Goal: Task Accomplishment & Management: Complete application form

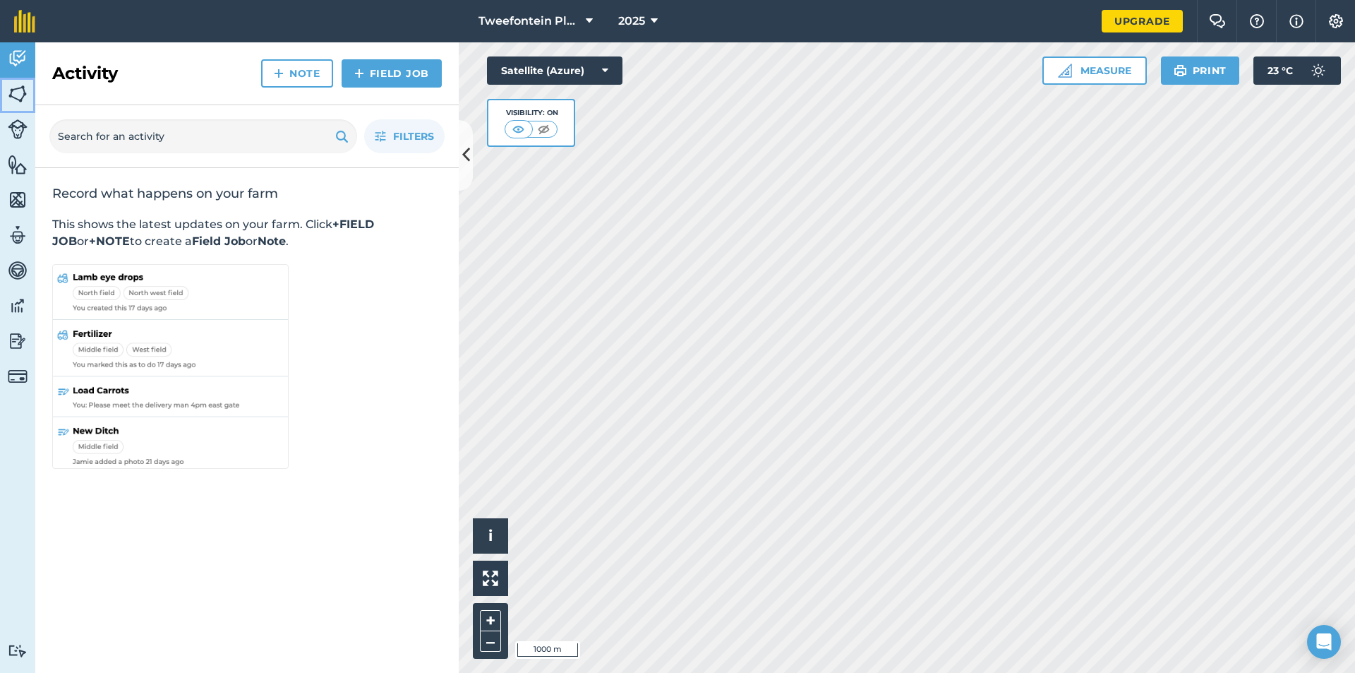
click at [20, 100] on img at bounding box center [18, 93] width 20 height 21
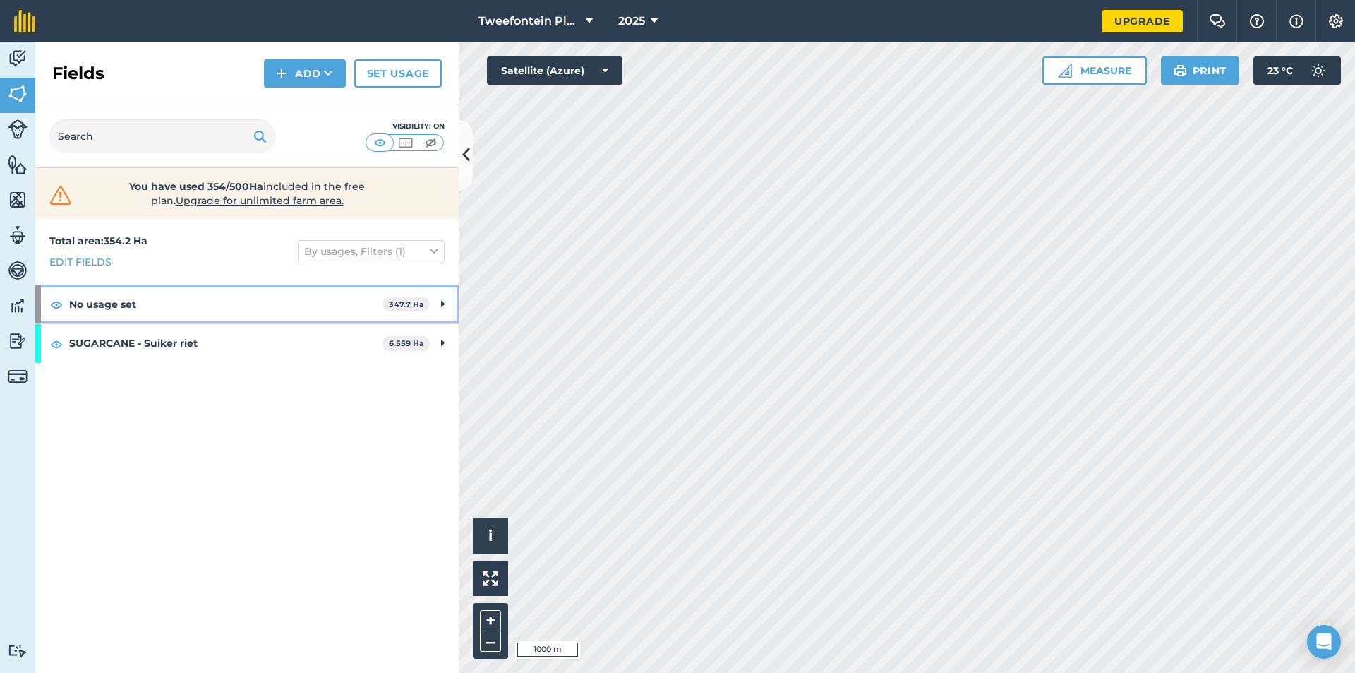
click at [443, 299] on icon at bounding box center [443, 304] width 4 height 16
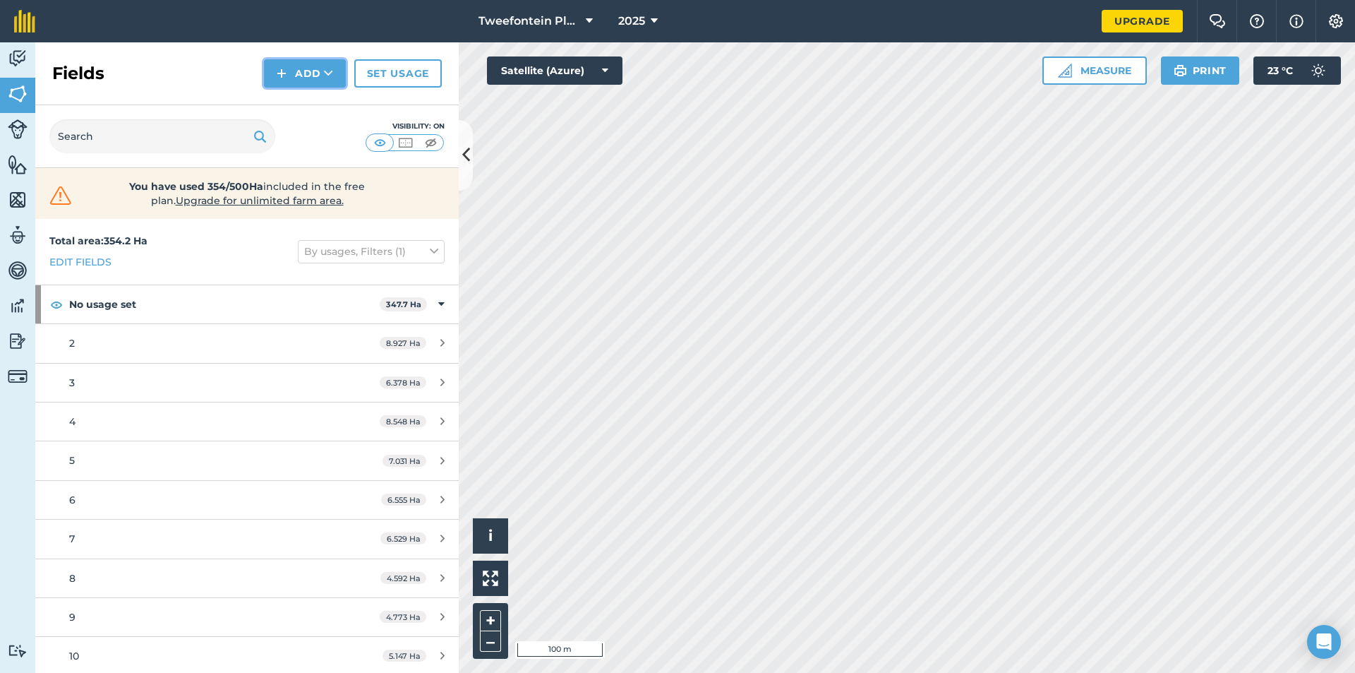
click at [316, 76] on button "Add" at bounding box center [305, 73] width 82 height 28
click at [302, 109] on link "Draw" at bounding box center [305, 105] width 78 height 31
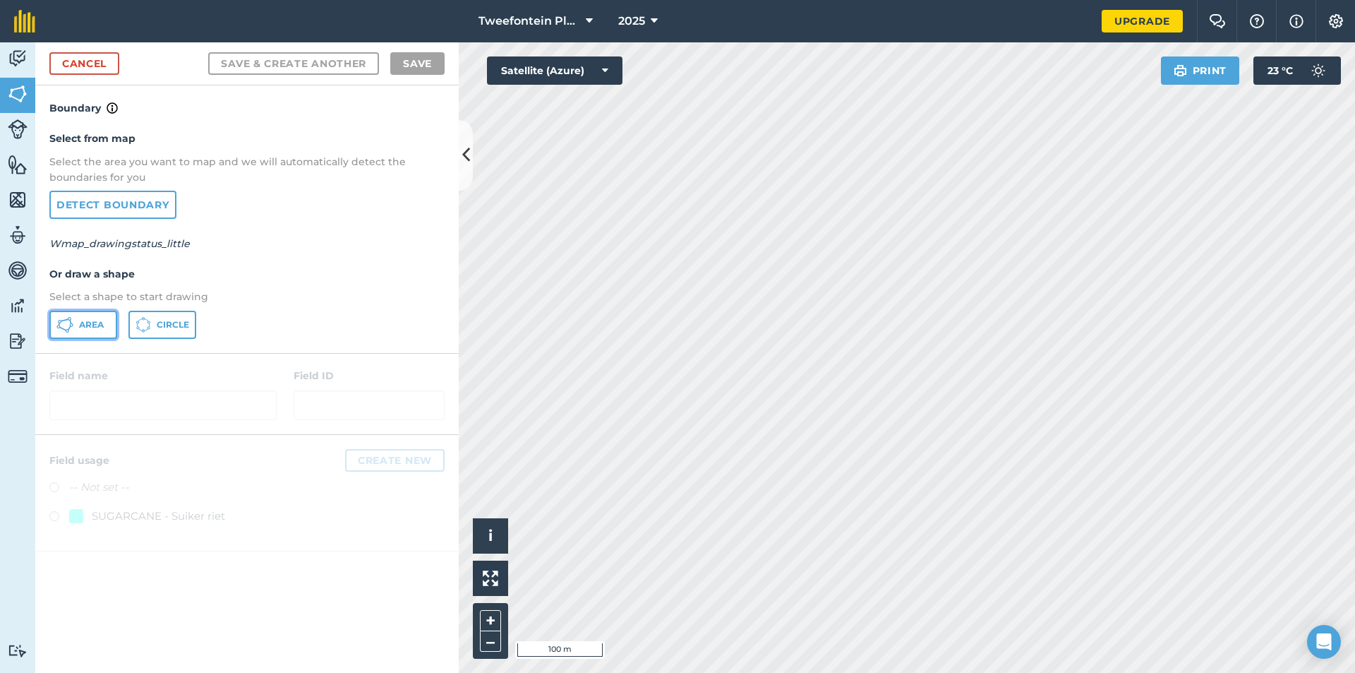
click at [100, 323] on span "Area" at bounding box center [91, 324] width 25 height 11
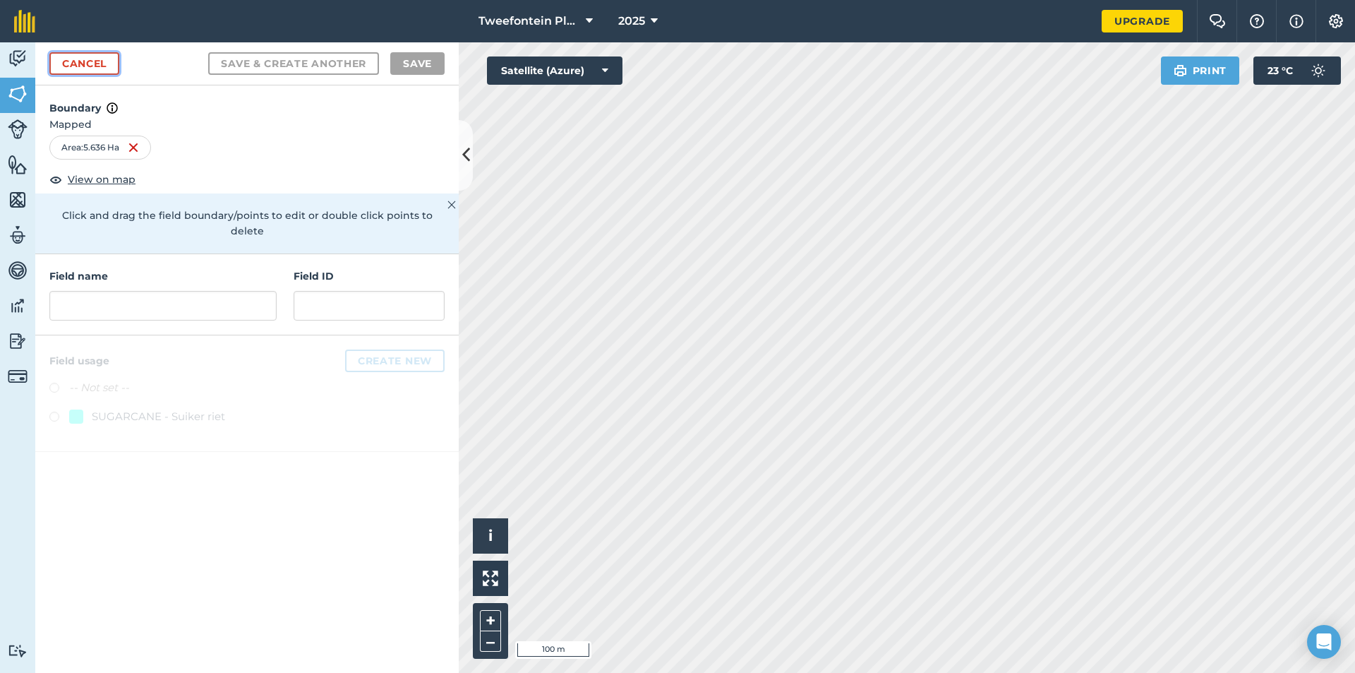
click at [92, 62] on link "Cancel" at bounding box center [84, 63] width 70 height 23
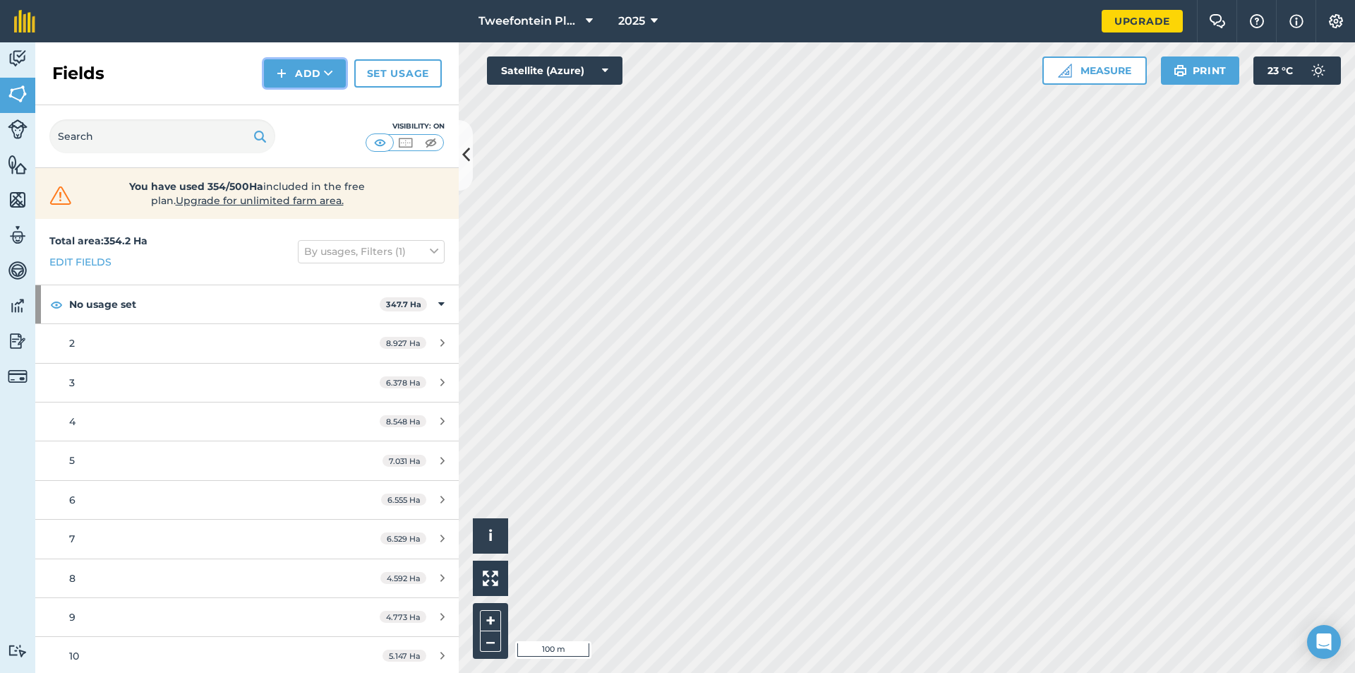
click at [302, 78] on button "Add" at bounding box center [305, 73] width 82 height 28
click at [298, 102] on link "Draw" at bounding box center [305, 105] width 78 height 31
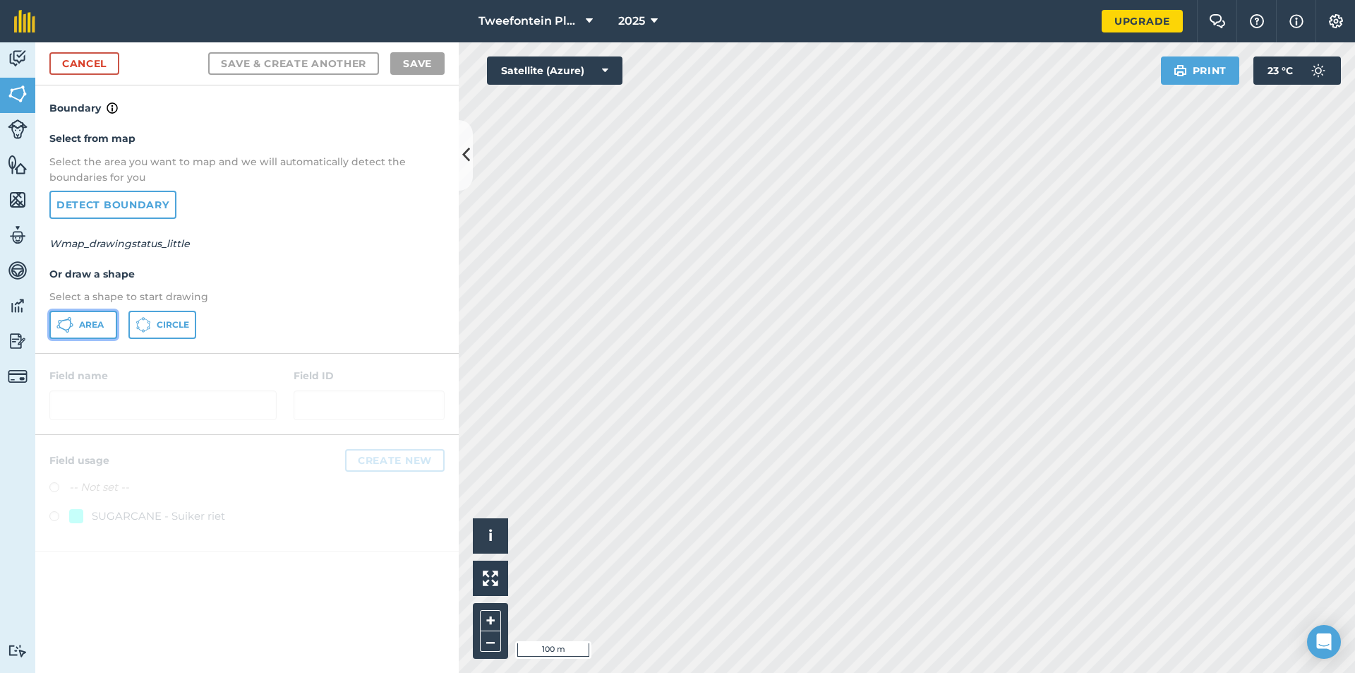
click at [100, 318] on button "Area" at bounding box center [83, 325] width 68 height 28
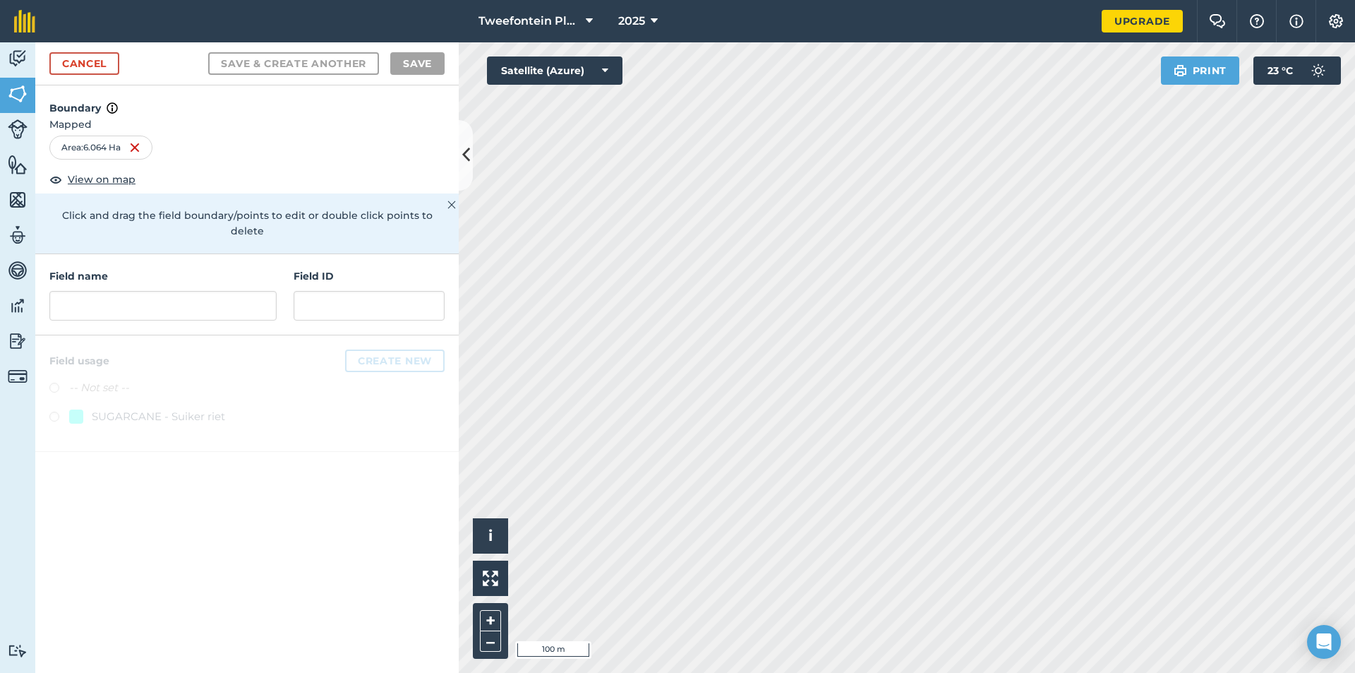
click at [451, 200] on img at bounding box center [452, 204] width 8 height 17
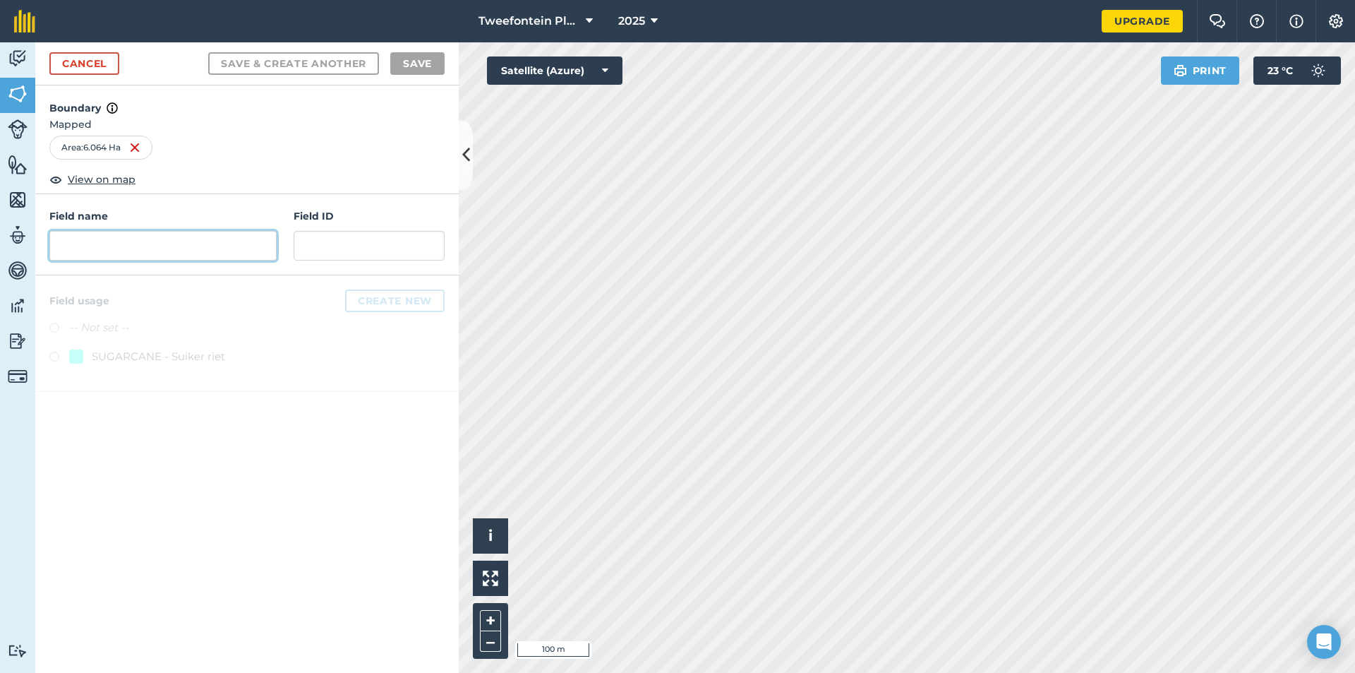
click at [147, 242] on input "text" at bounding box center [162, 246] width 227 height 30
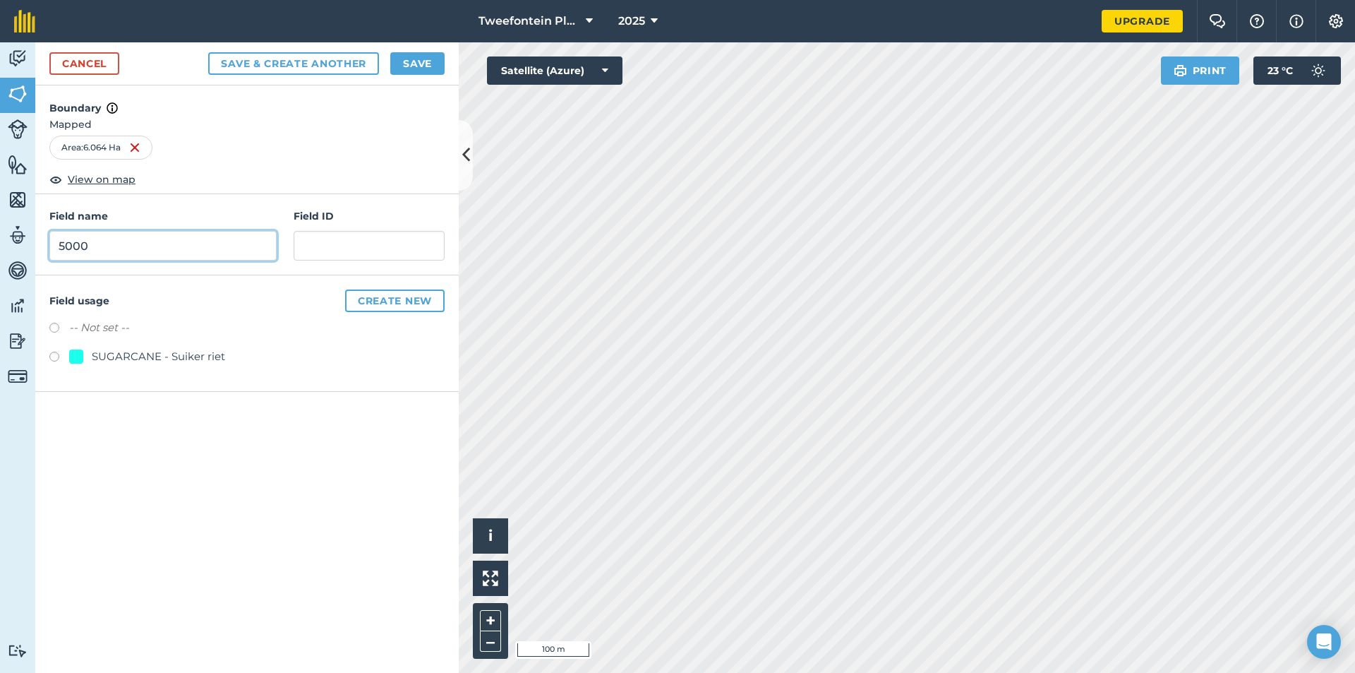
type input "5000"
click at [55, 358] on label at bounding box center [59, 359] width 20 height 14
radio input "true"
click at [436, 63] on button "Save" at bounding box center [417, 63] width 54 height 23
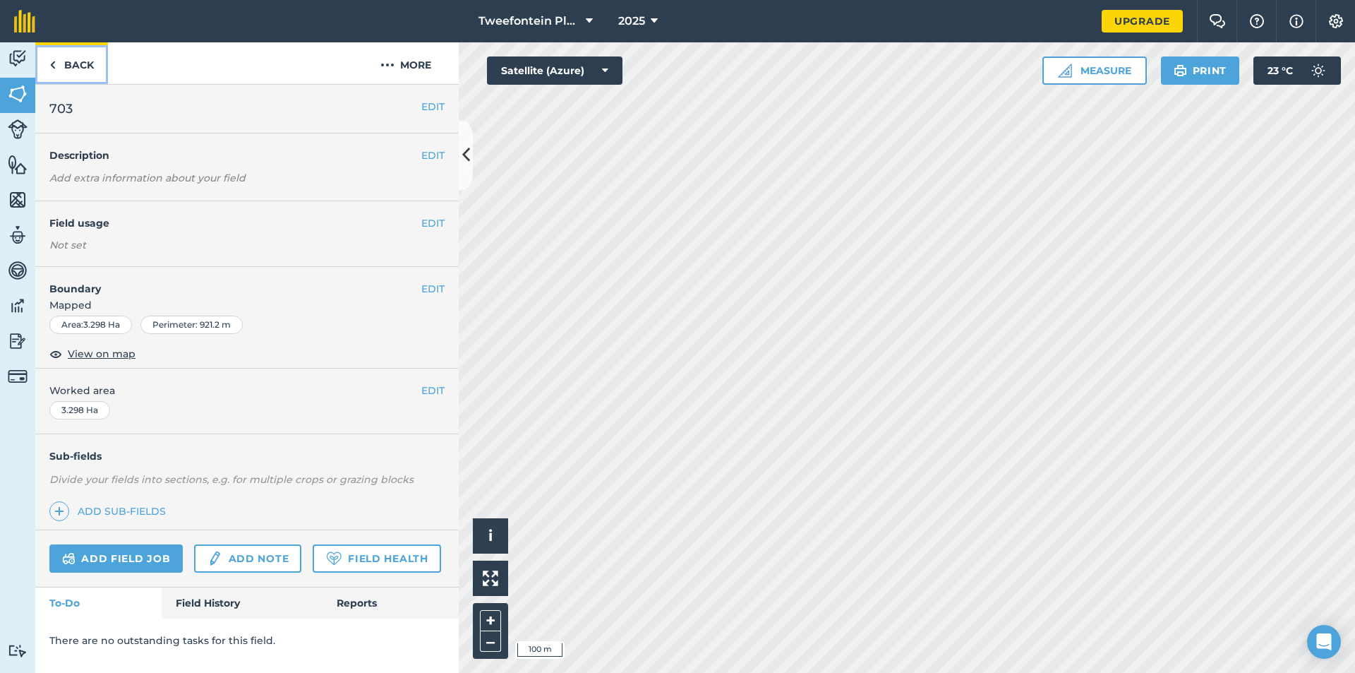
click at [86, 64] on link "Back" at bounding box center [71, 63] width 73 height 42
click at [63, 64] on link "Back" at bounding box center [71, 63] width 73 height 42
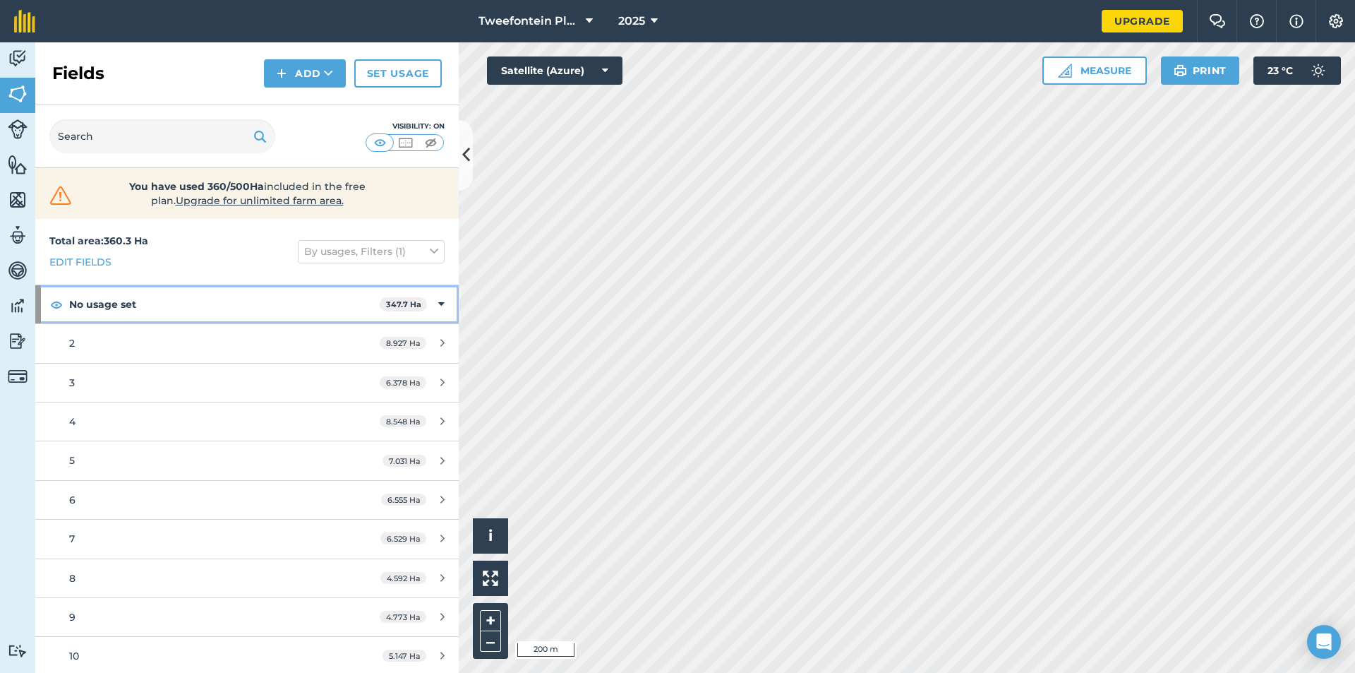
click at [438, 308] on icon at bounding box center [441, 304] width 6 height 16
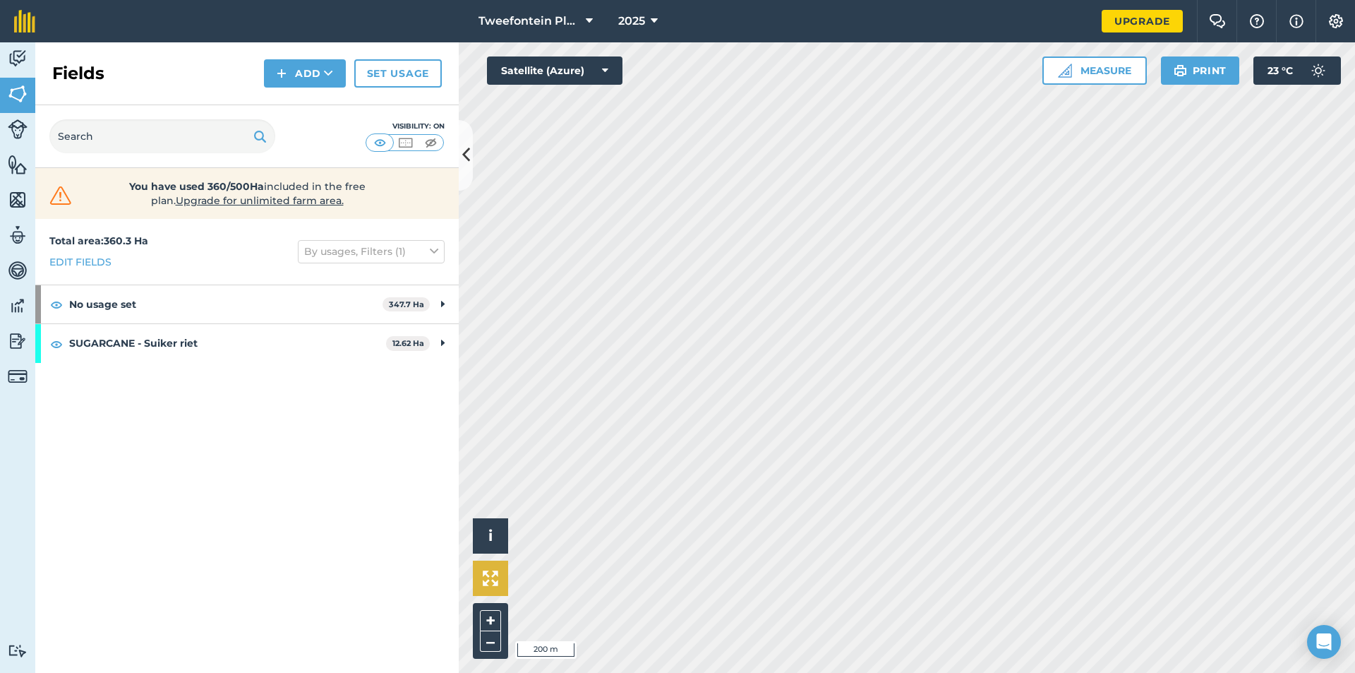
click at [499, 566] on div "Click to start drawing i © 2025 TomTom, Microsoft 200 m + – Satellite (Azure) M…" at bounding box center [907, 357] width 897 height 630
click at [297, 83] on button "Add" at bounding box center [305, 73] width 82 height 28
click at [307, 102] on link "Draw" at bounding box center [305, 105] width 78 height 31
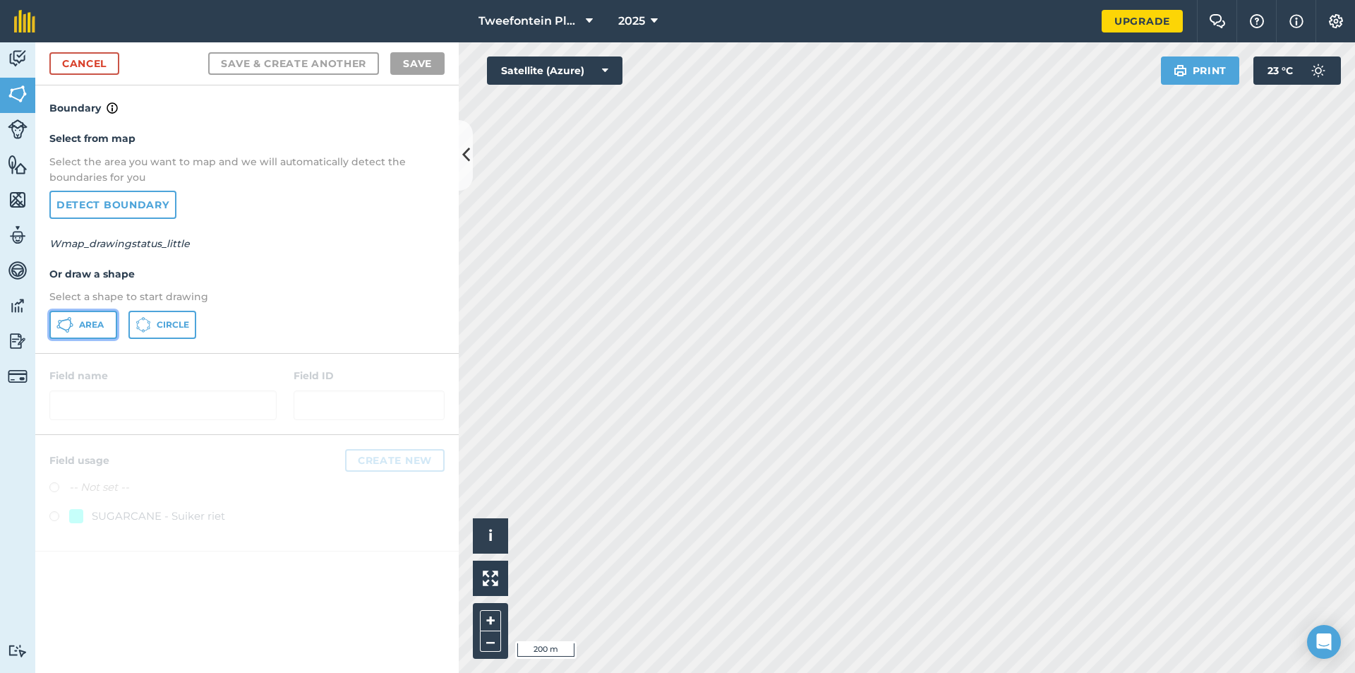
click at [86, 328] on span "Area" at bounding box center [91, 324] width 25 height 11
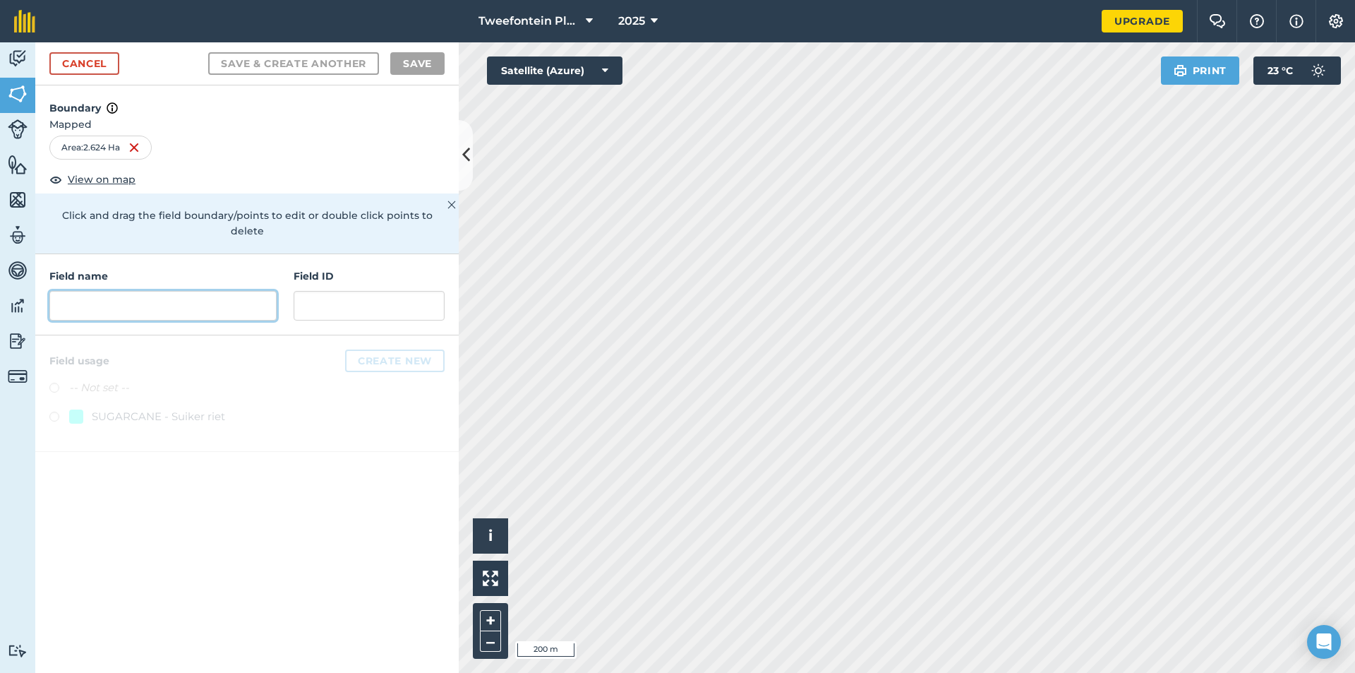
click at [131, 298] on input "text" at bounding box center [162, 306] width 227 height 30
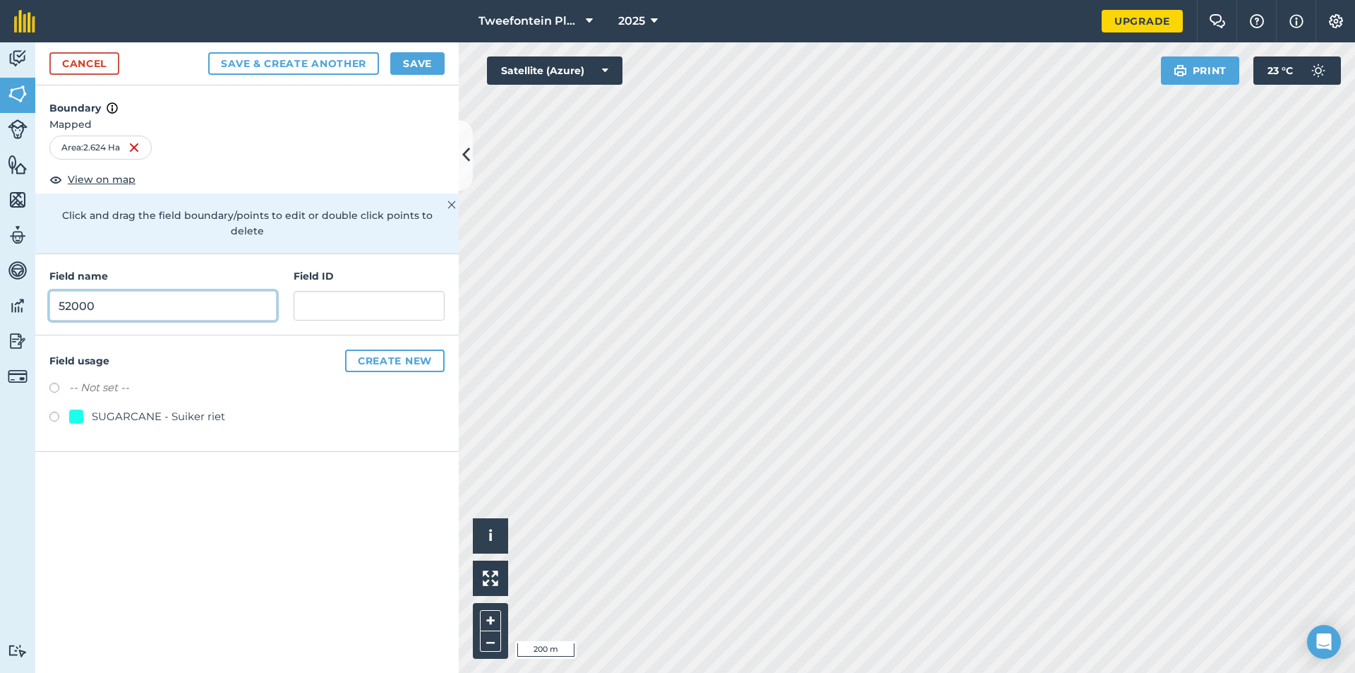
type input "52000"
click at [55, 379] on div "-- Not set --" at bounding box center [246, 389] width 395 height 20
click at [52, 383] on label at bounding box center [59, 390] width 20 height 14
radio input "true"
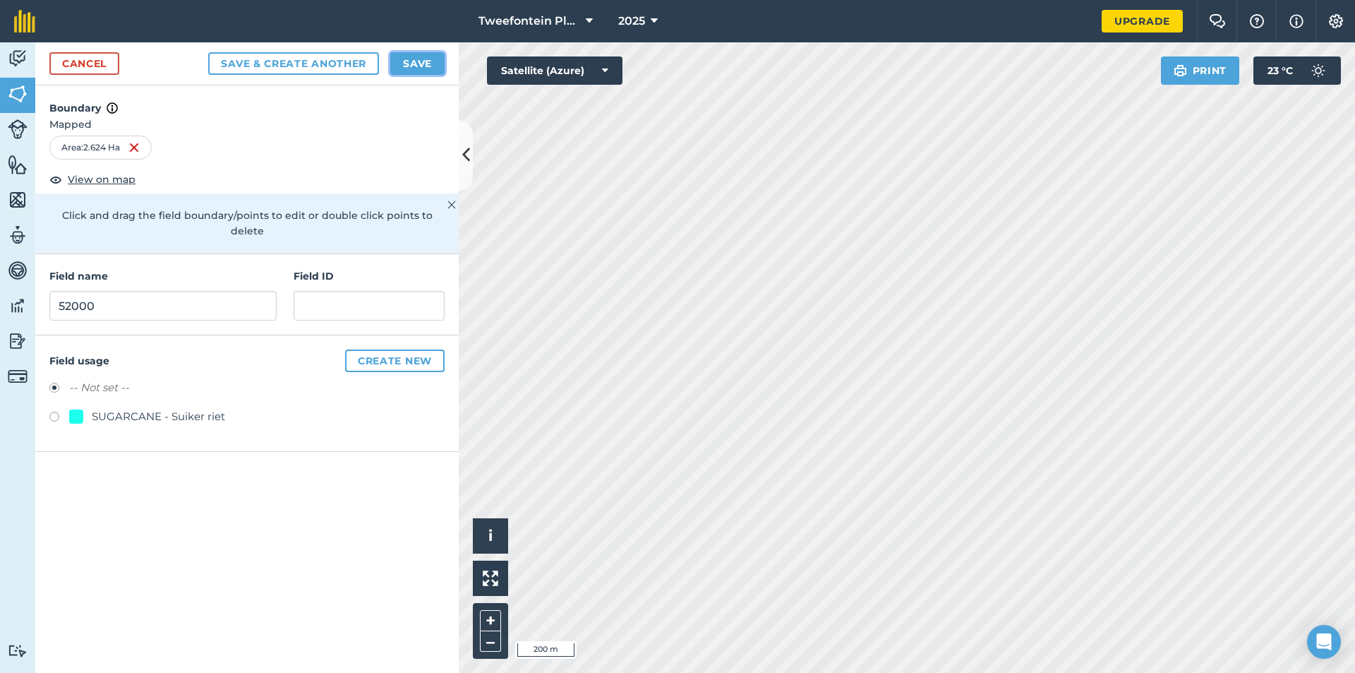
click at [424, 64] on button "Save" at bounding box center [417, 63] width 54 height 23
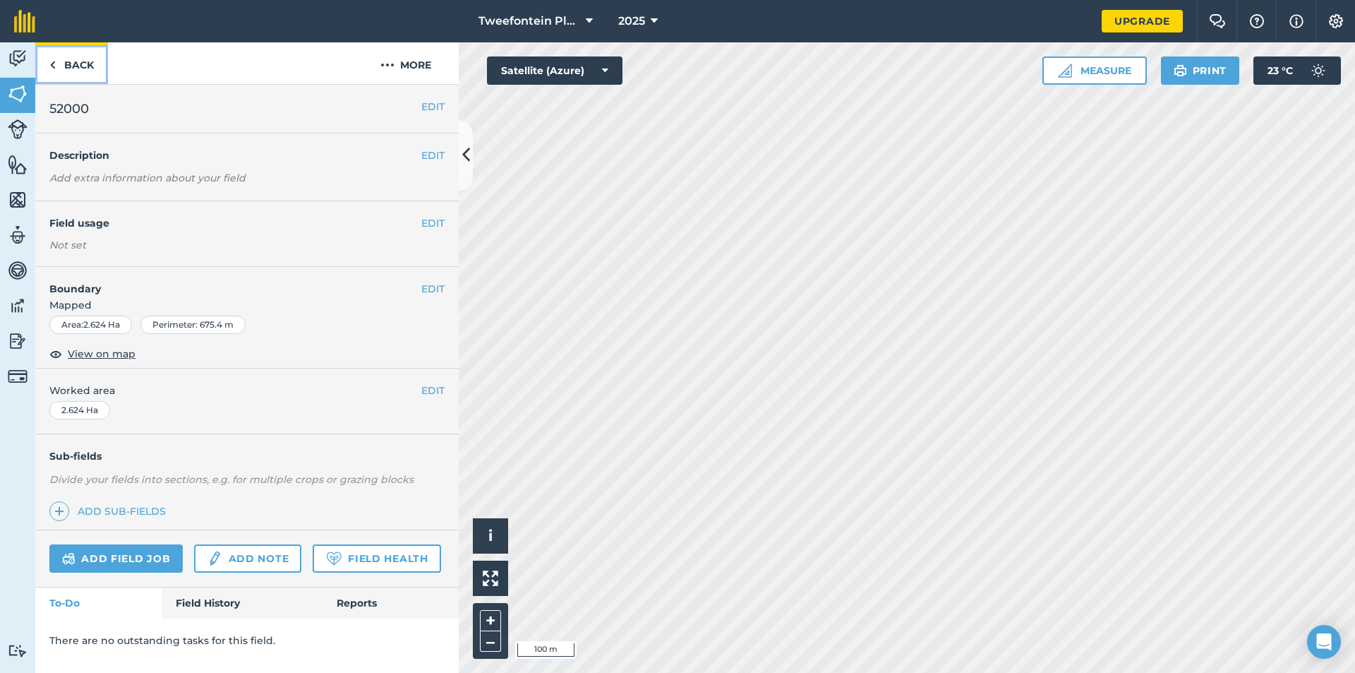
click at [85, 68] on link "Back" at bounding box center [71, 63] width 73 height 42
click at [55, 61] on img at bounding box center [52, 64] width 6 height 17
click at [56, 62] on link "Back" at bounding box center [71, 63] width 73 height 42
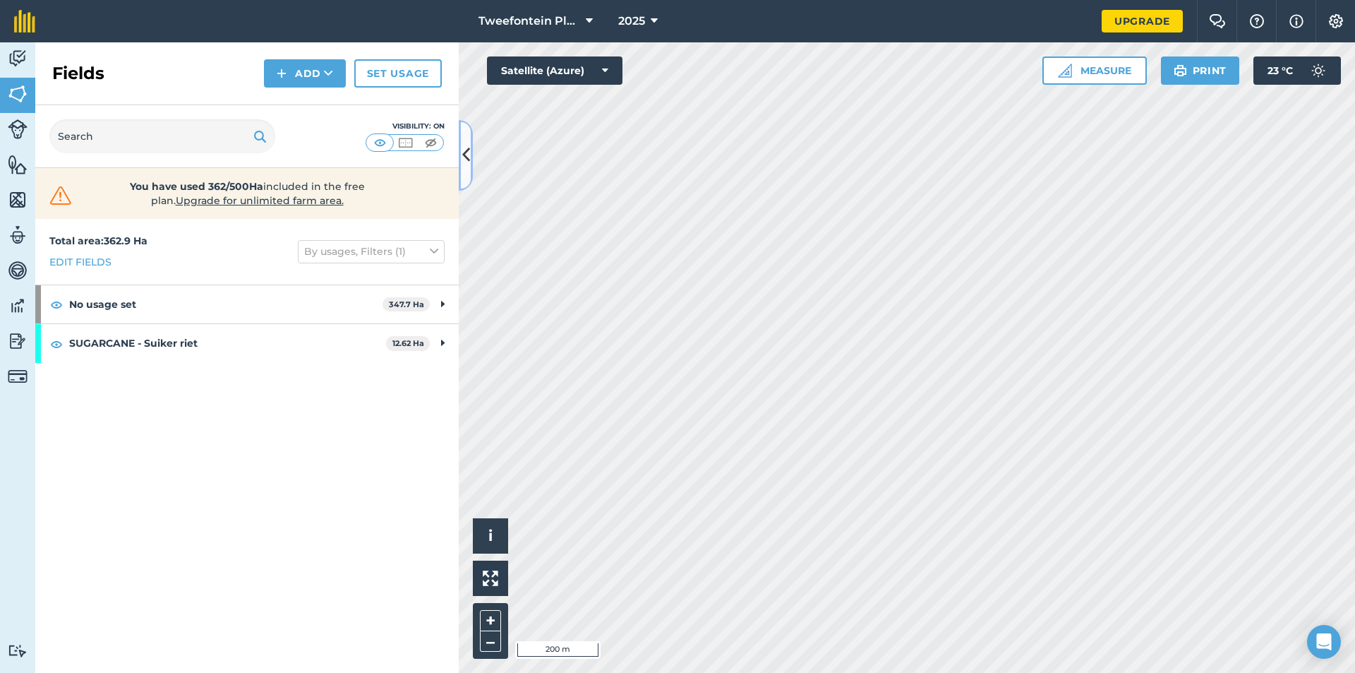
click at [465, 156] on icon at bounding box center [466, 155] width 8 height 25
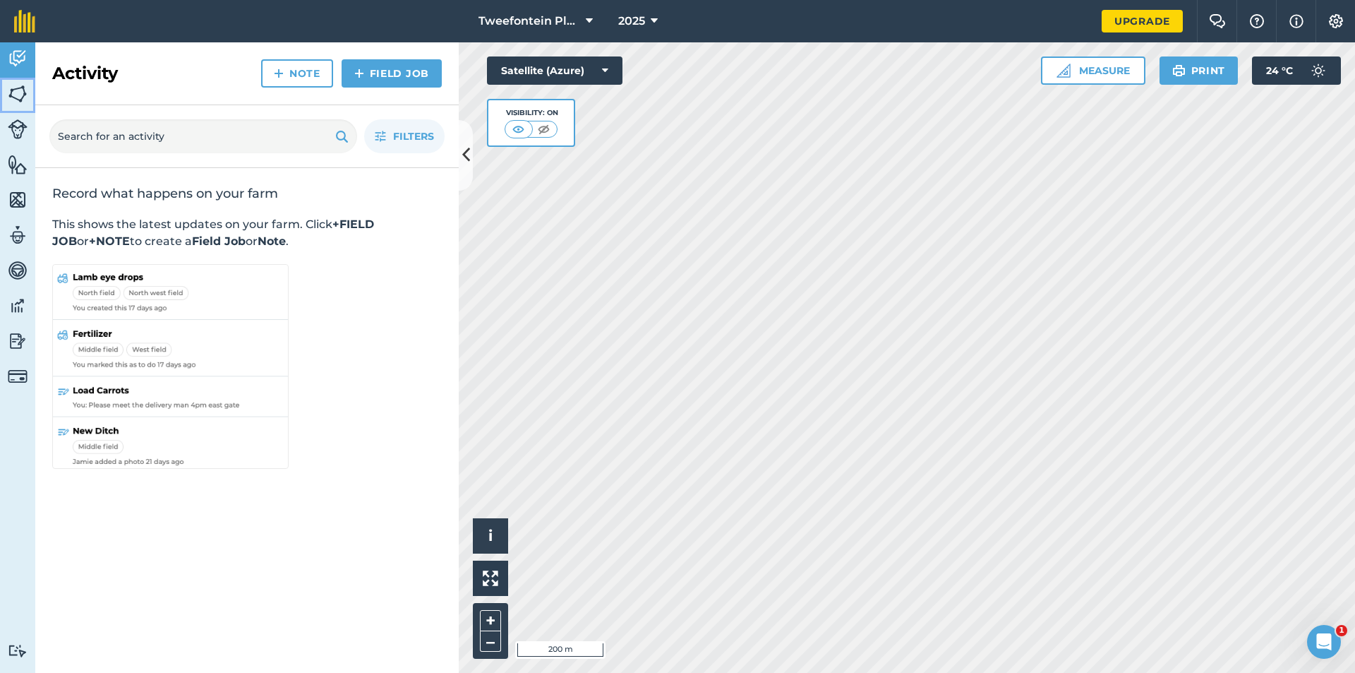
click at [20, 95] on img at bounding box center [18, 93] width 20 height 21
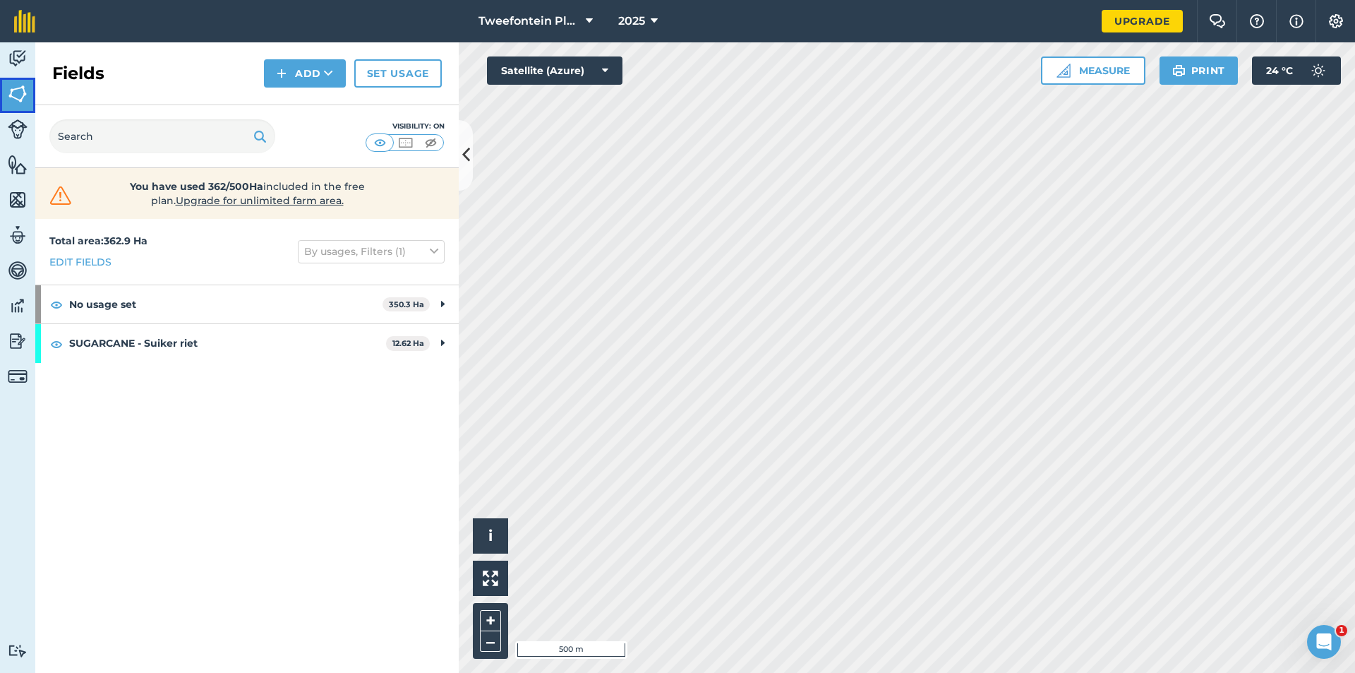
click at [14, 100] on img at bounding box center [18, 93] width 20 height 21
click at [464, 161] on icon at bounding box center [466, 155] width 8 height 25
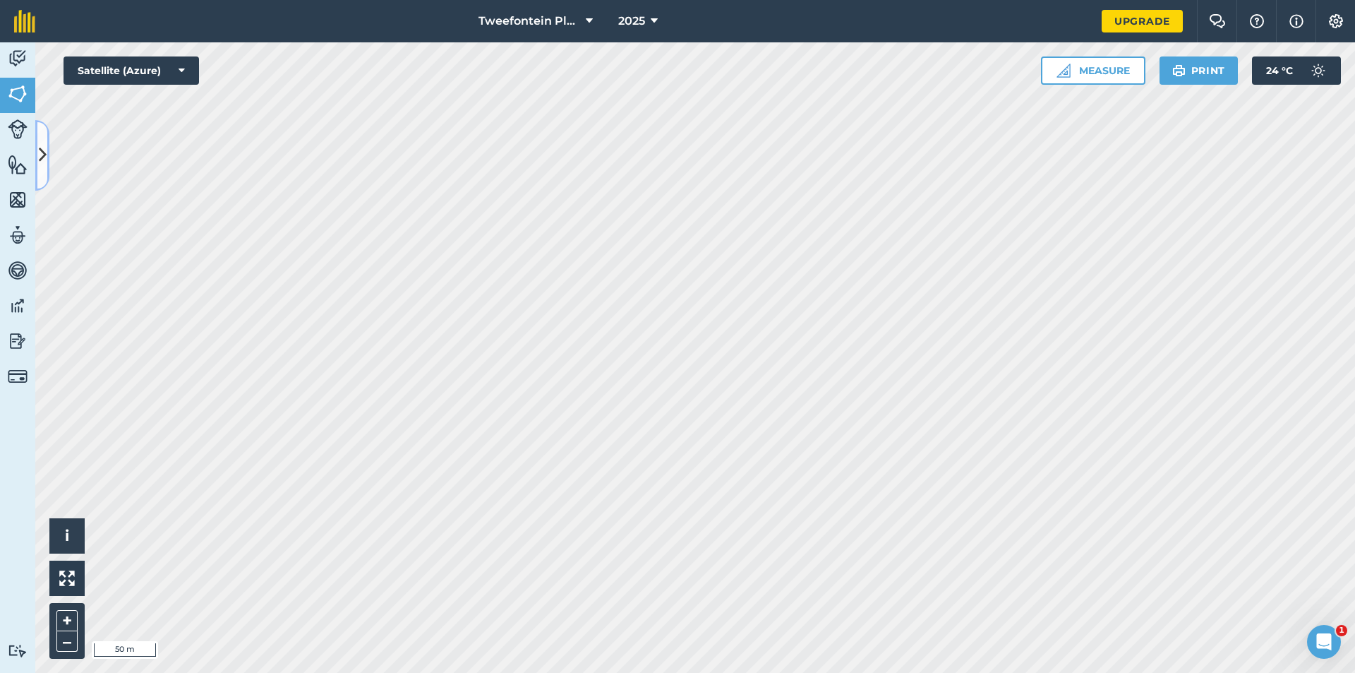
click at [39, 143] on icon at bounding box center [43, 155] width 8 height 25
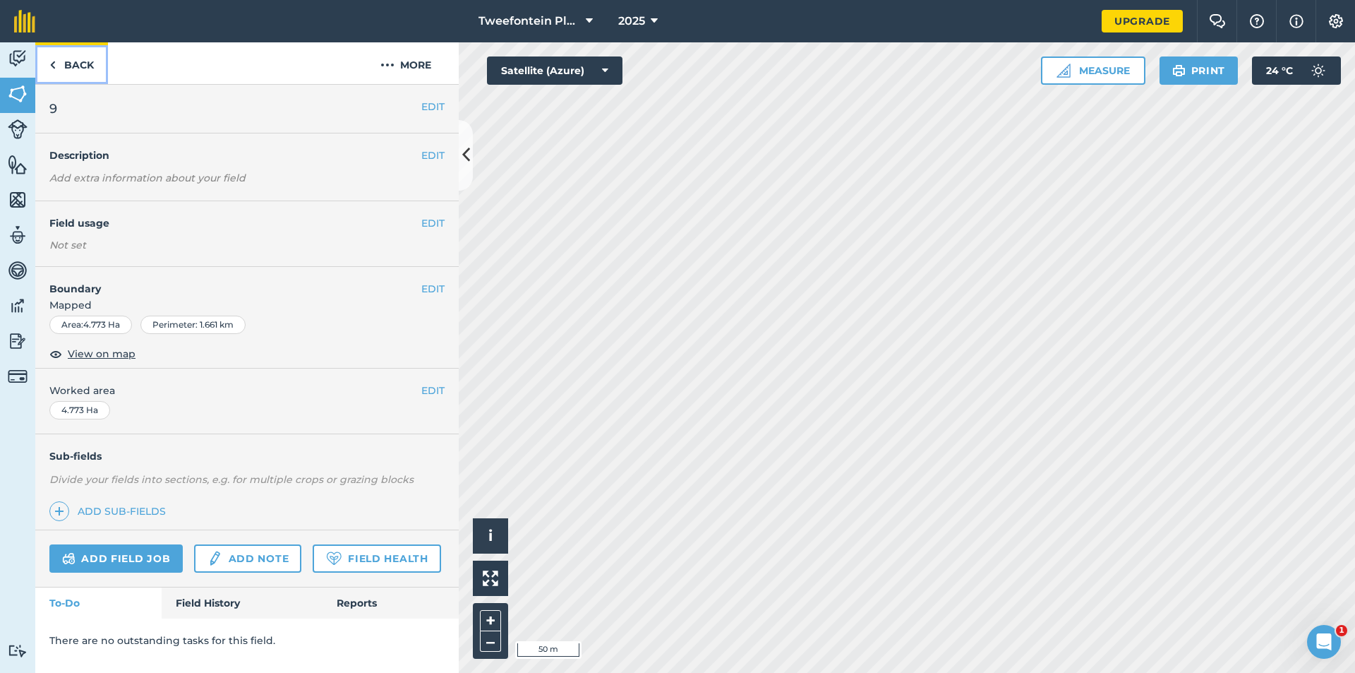
click at [64, 60] on link "Back" at bounding box center [71, 63] width 73 height 42
click at [54, 65] on img at bounding box center [52, 64] width 6 height 17
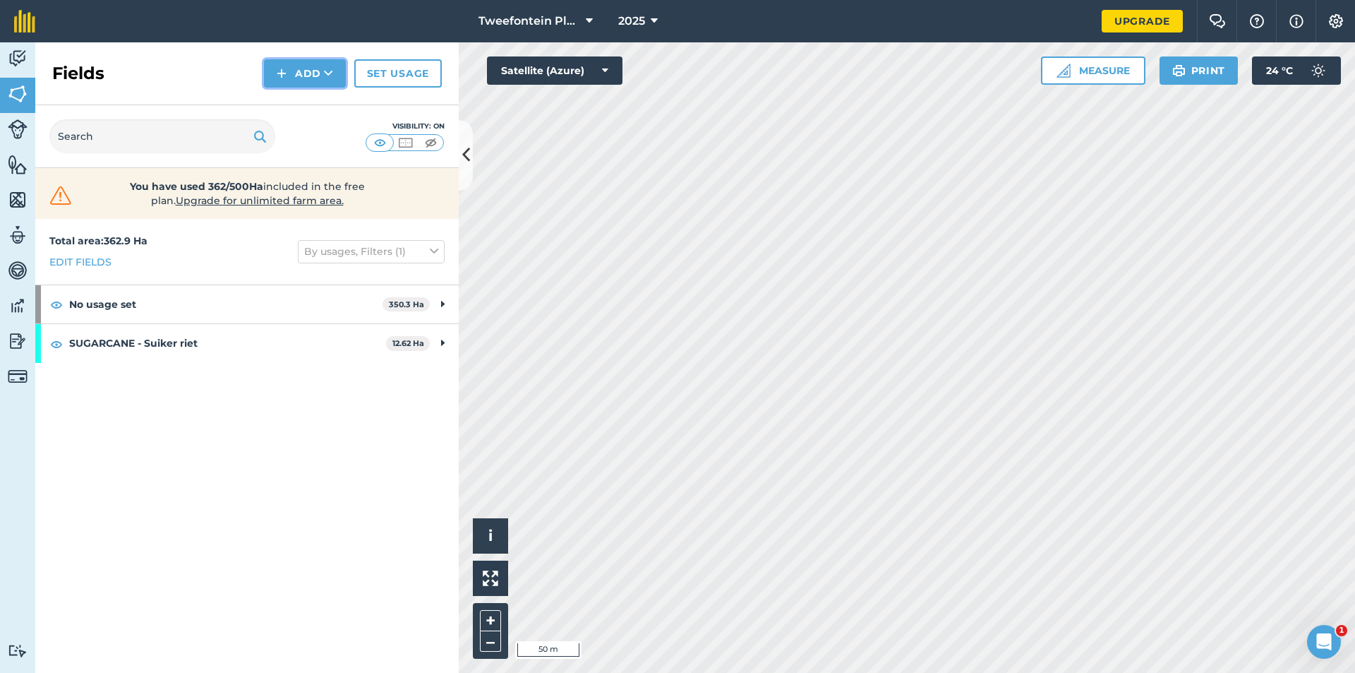
click at [312, 80] on button "Add" at bounding box center [305, 73] width 82 height 28
click at [308, 109] on link "Draw" at bounding box center [305, 105] width 78 height 31
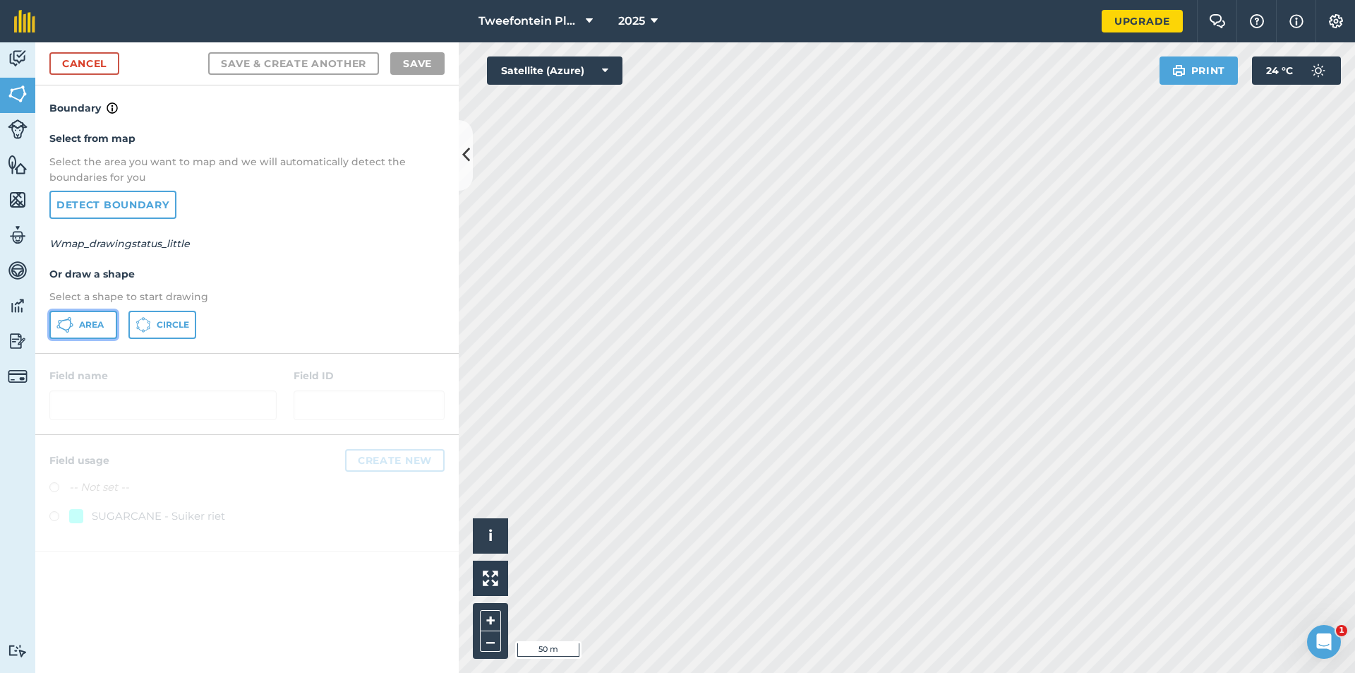
click at [85, 320] on span "Area" at bounding box center [91, 324] width 25 height 11
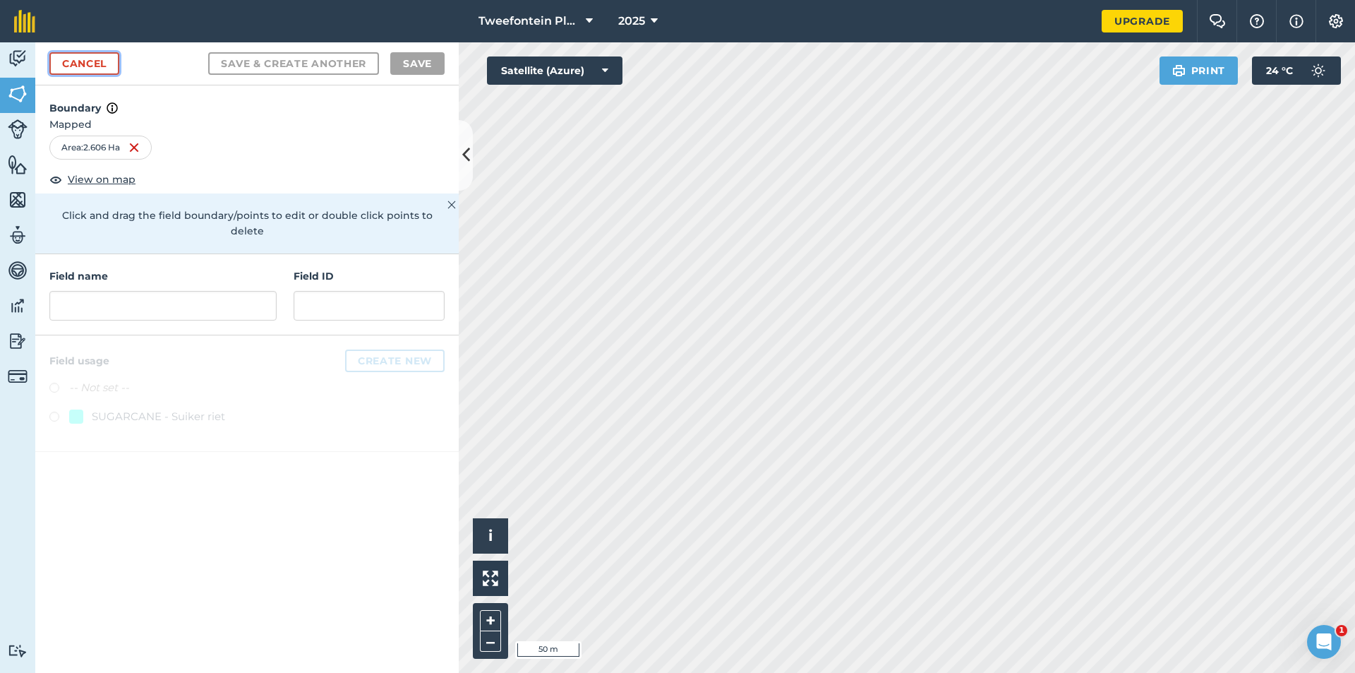
click at [83, 66] on link "Cancel" at bounding box center [84, 63] width 70 height 23
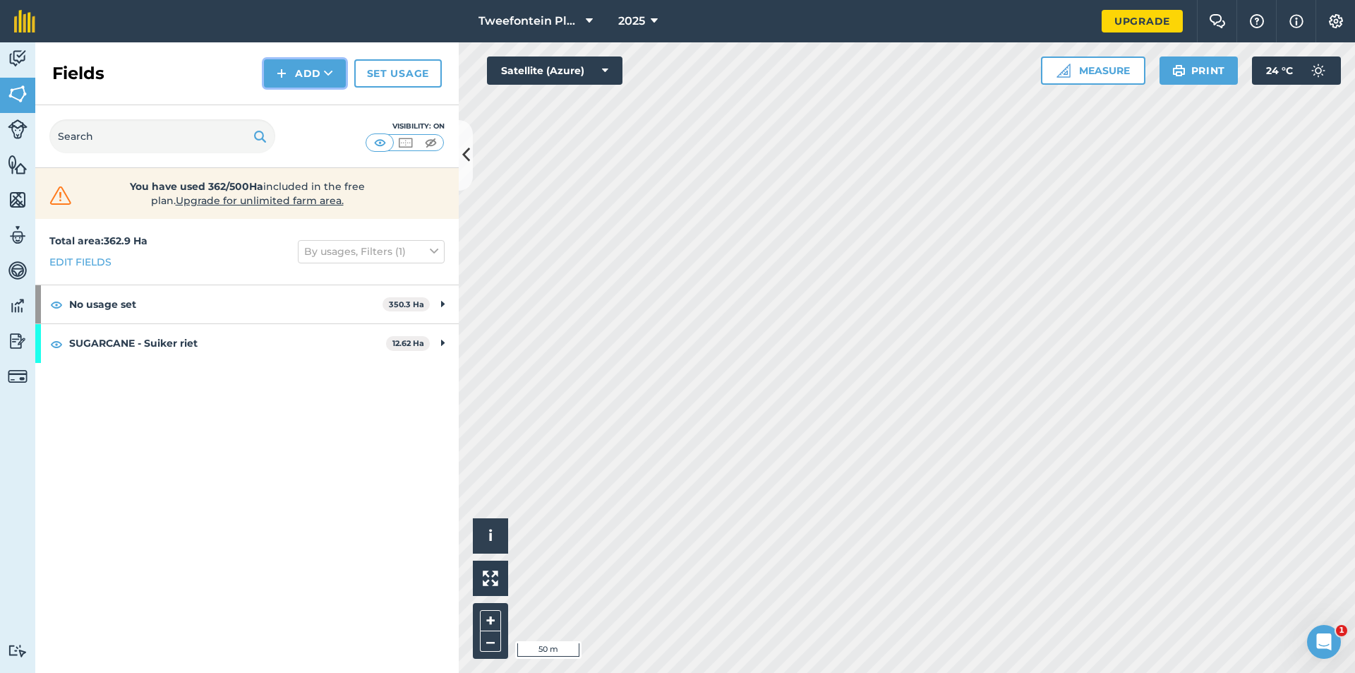
click at [299, 78] on button "Add" at bounding box center [305, 73] width 82 height 28
click at [299, 109] on link "Draw" at bounding box center [305, 105] width 78 height 31
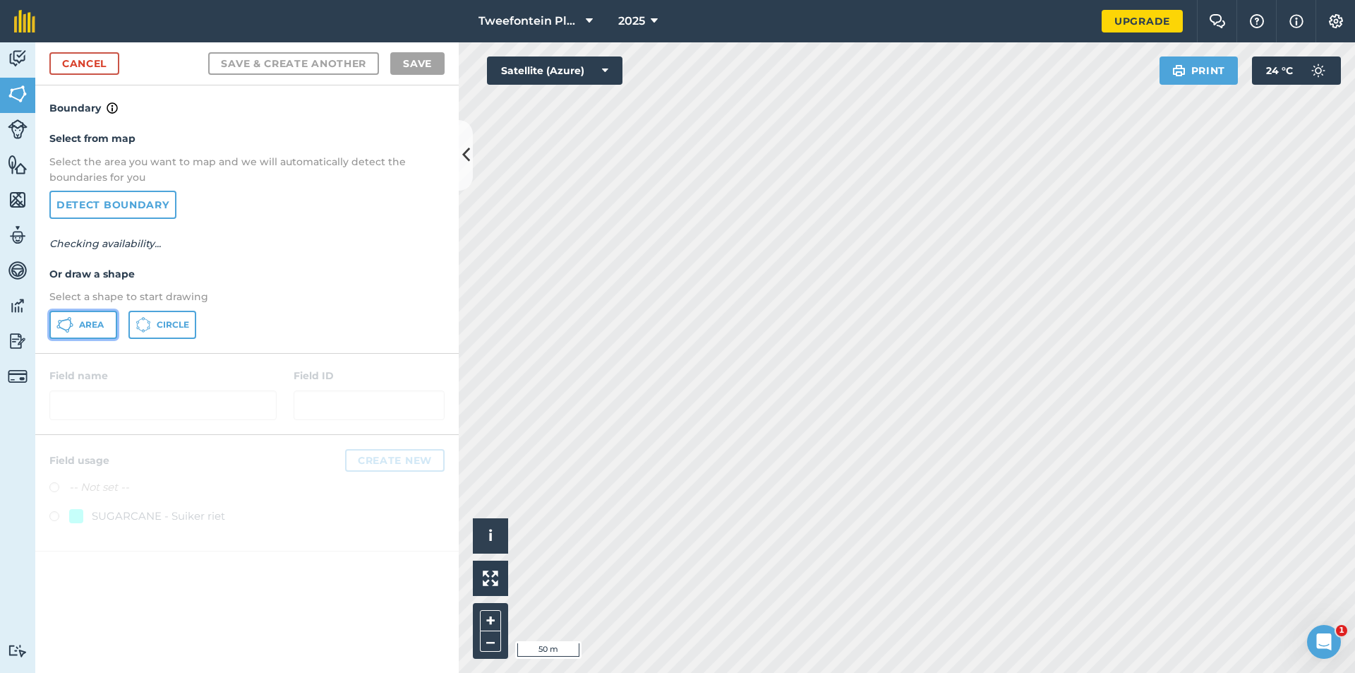
click at [77, 323] on button "Area" at bounding box center [83, 325] width 68 height 28
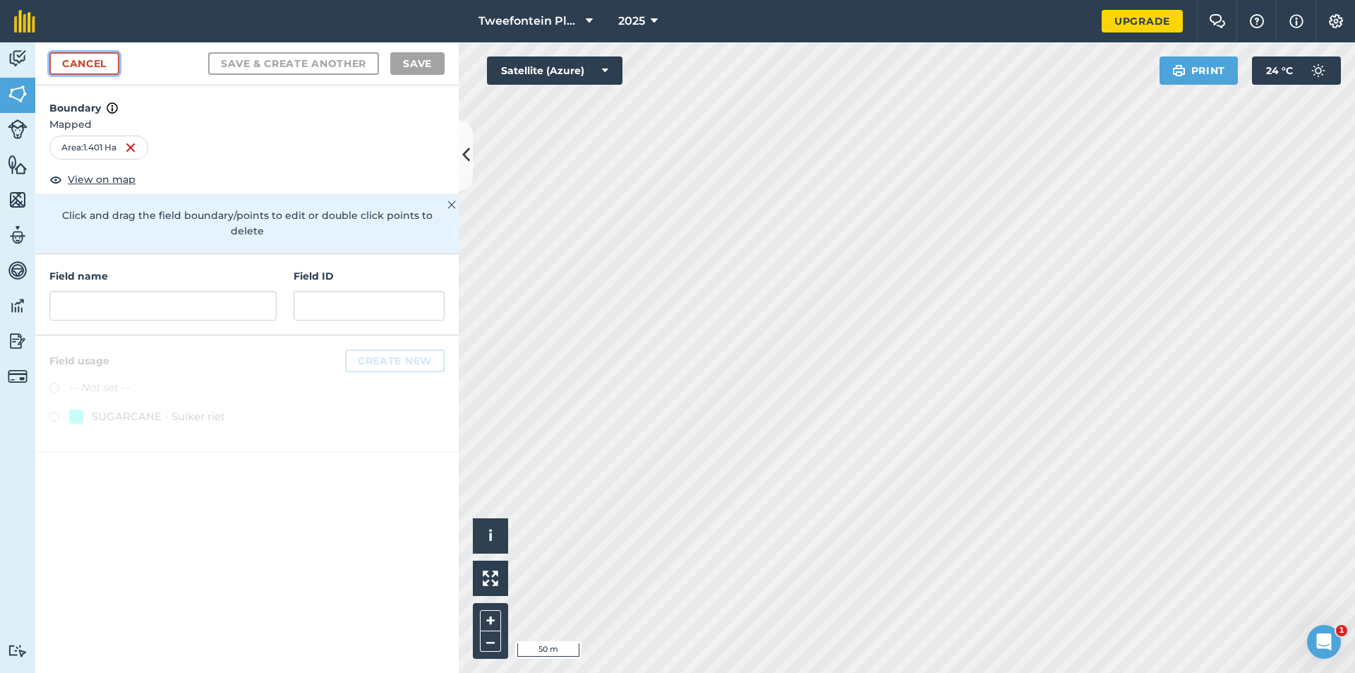
click at [76, 65] on link "Cancel" at bounding box center [84, 63] width 70 height 23
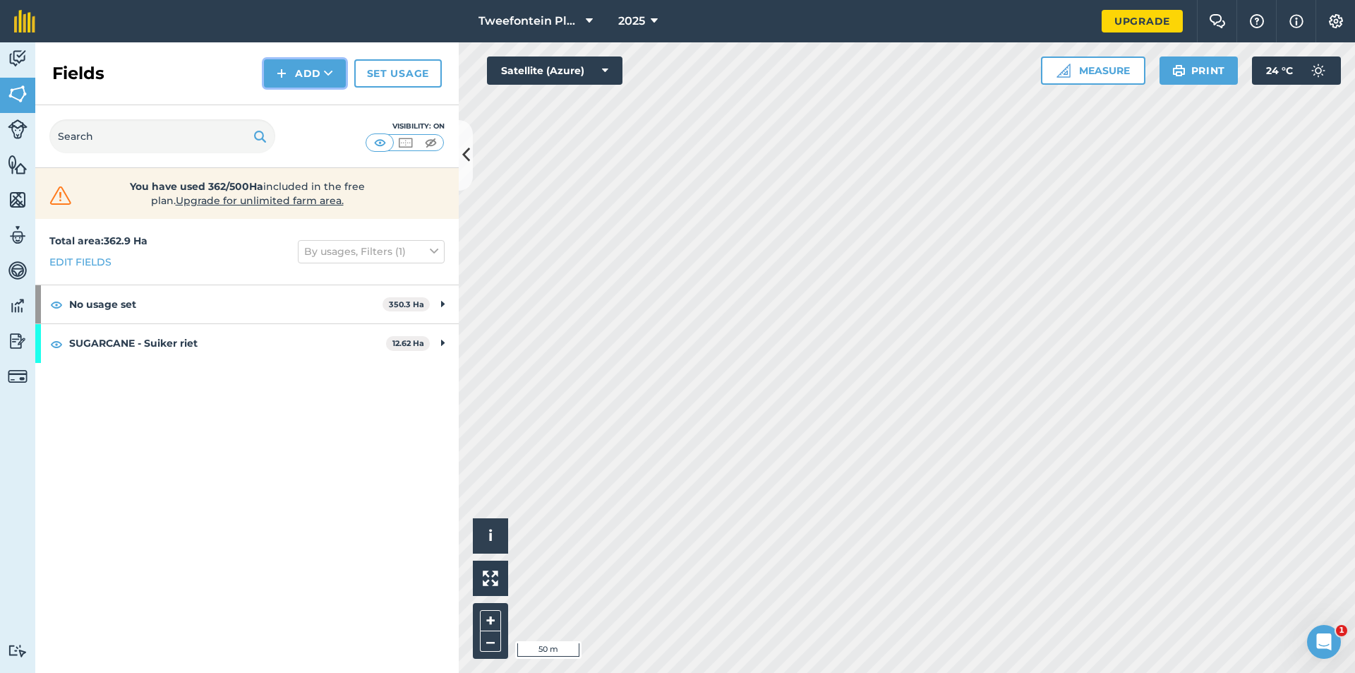
click at [302, 79] on button "Add" at bounding box center [305, 73] width 82 height 28
click at [312, 108] on link "Draw" at bounding box center [305, 105] width 78 height 31
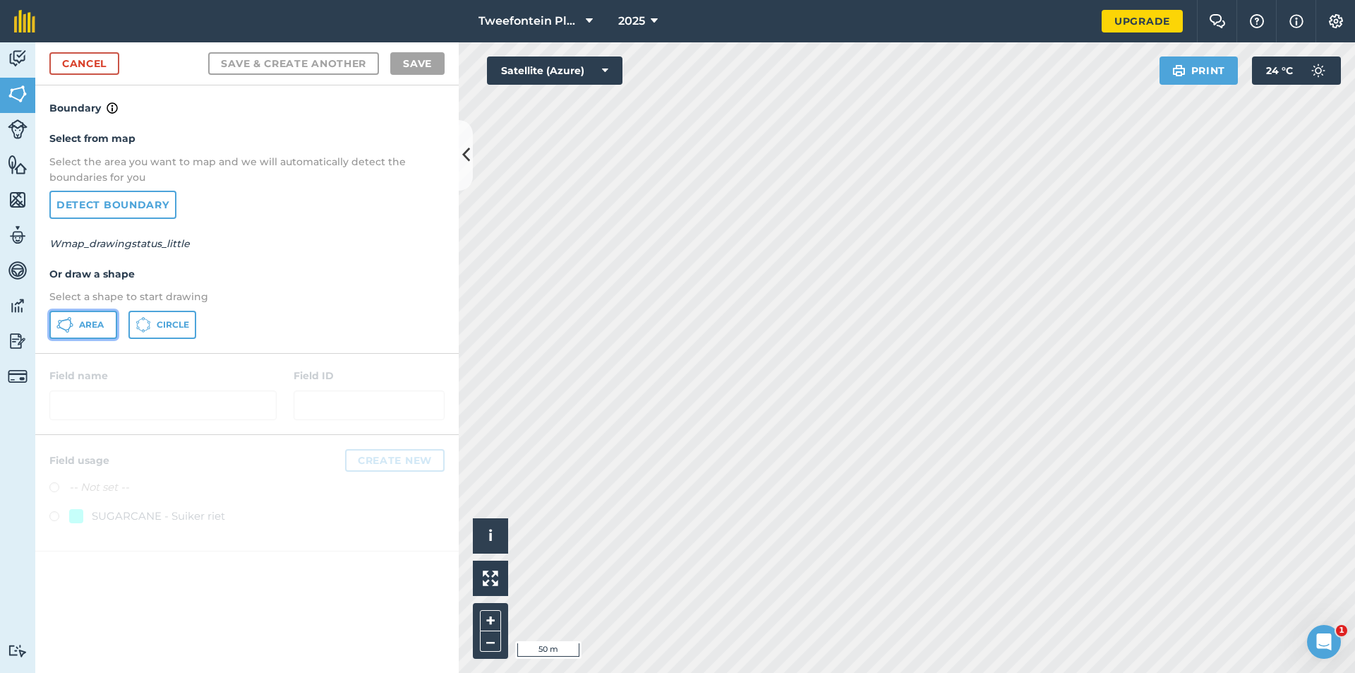
click at [72, 333] on icon at bounding box center [64, 324] width 17 height 17
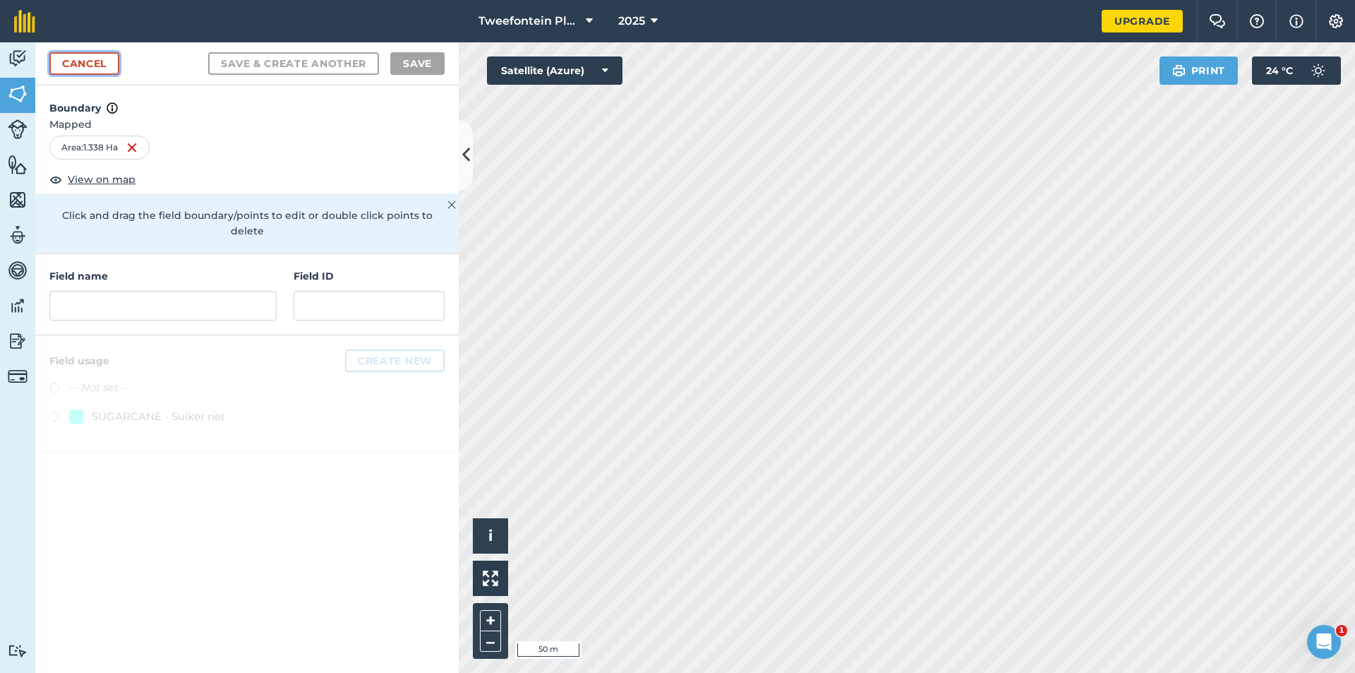
click at [73, 61] on link "Cancel" at bounding box center [84, 63] width 70 height 23
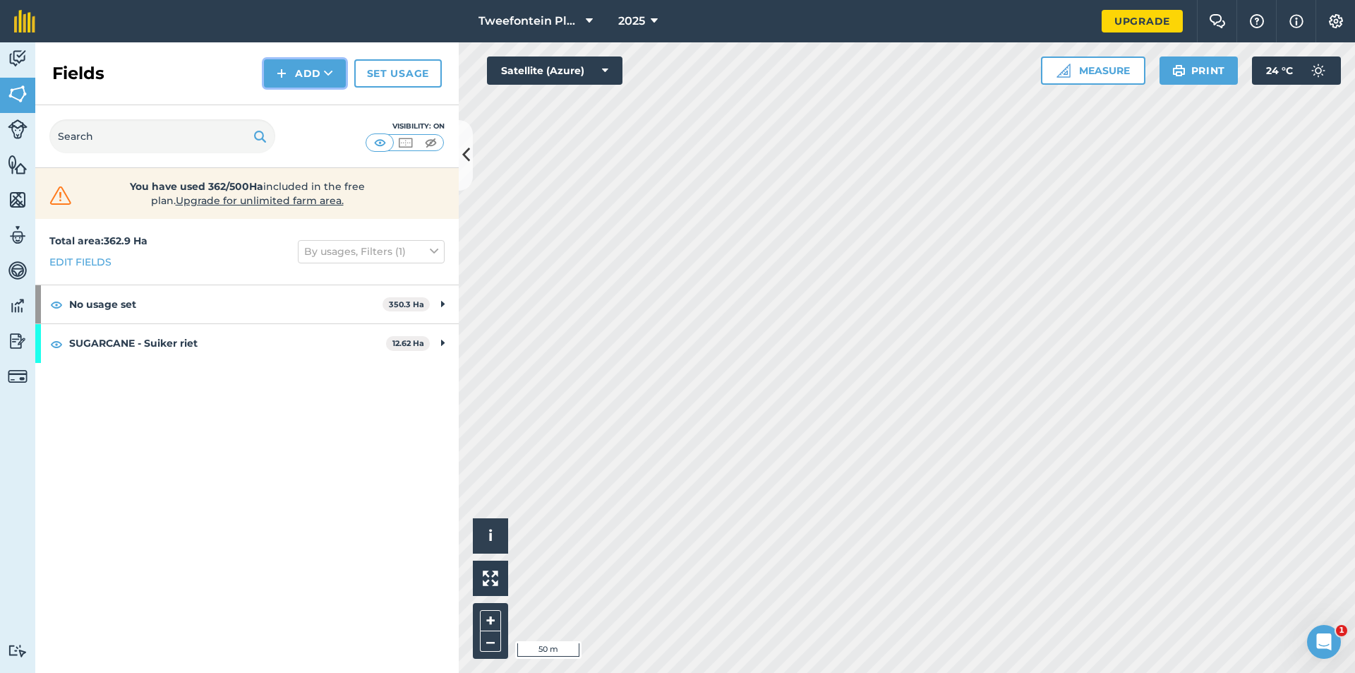
click at [302, 69] on button "Add" at bounding box center [305, 73] width 82 height 28
click at [306, 107] on link "Draw" at bounding box center [305, 105] width 78 height 31
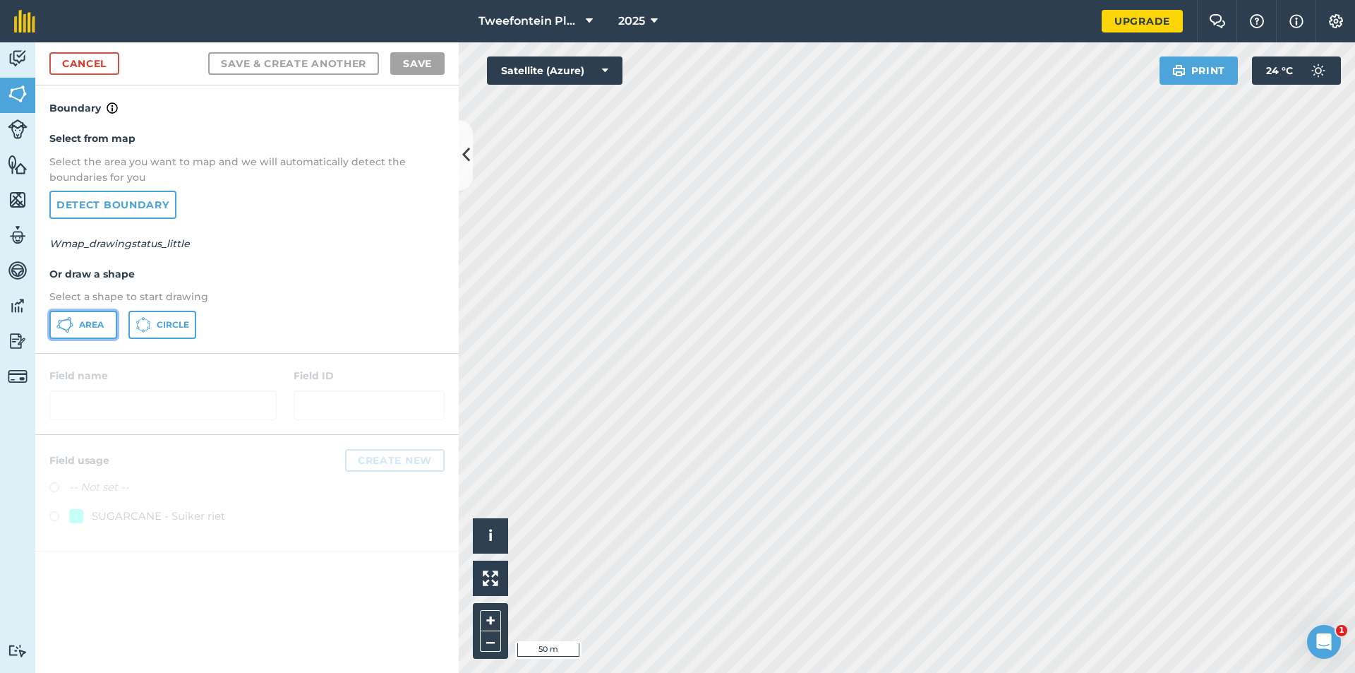
click at [83, 329] on span "Area" at bounding box center [91, 324] width 25 height 11
